Goal: Transaction & Acquisition: Download file/media

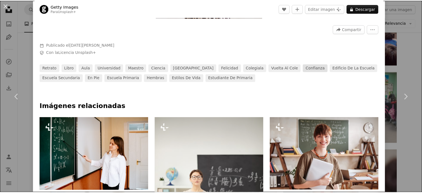
scroll to position [167, 0]
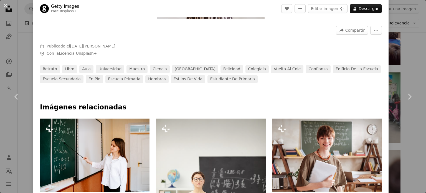
click at [406, 16] on div "An X shape Chevron left Chevron right Getty Images Para Unsplash+ A heart A plu…" at bounding box center [213, 96] width 426 height 193
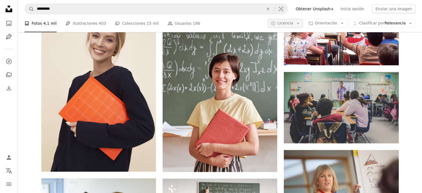
click at [293, 23] on span "Licencia" at bounding box center [286, 23] width 16 height 4
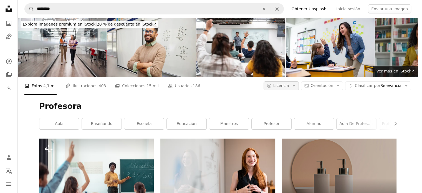
scroll to position [305, 0]
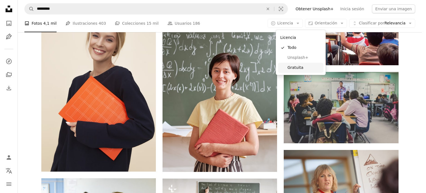
click at [290, 69] on span "Gratuita" at bounding box center [305, 68] width 34 height 6
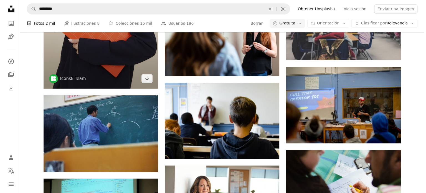
scroll to position [278, 0]
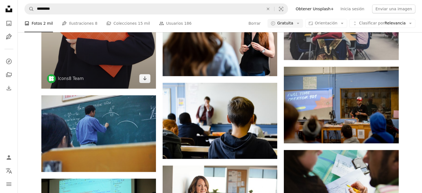
click at [106, 63] on img at bounding box center [98, 2] width 115 height 172
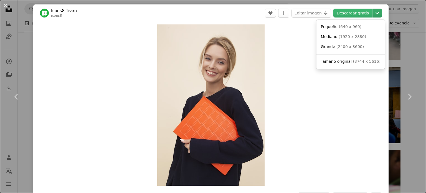
click at [376, 14] on icon "Elegir el tamaño de descarga" at bounding box center [377, 13] width 3 height 2
click at [363, 37] on link "Mediano ( 1920 x 2880 )" at bounding box center [351, 37] width 64 height 10
